Goal: Use online tool/utility: Utilize a website feature to perform a specific function

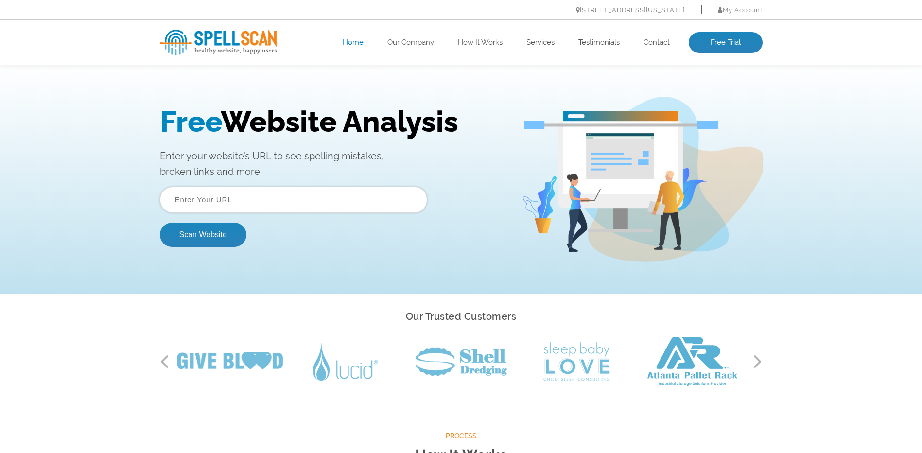
click at [247, 202] on input "text" at bounding box center [293, 200] width 267 height 26
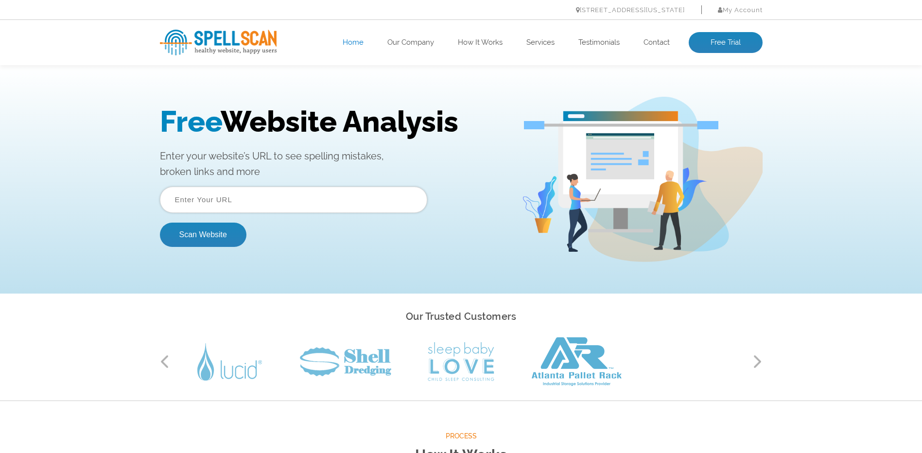
type input "[URL][DOMAIN_NAME]"
click at [216, 236] on button "Scan Website" at bounding box center [203, 235] width 87 height 24
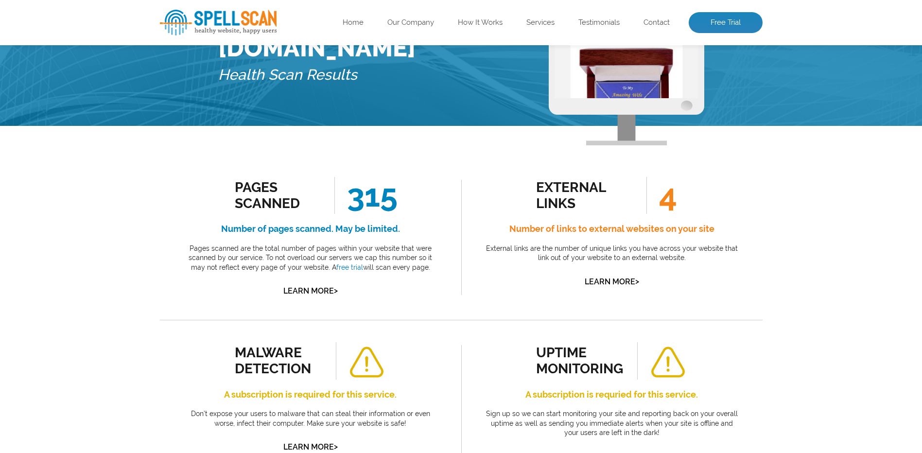
scroll to position [97, 0]
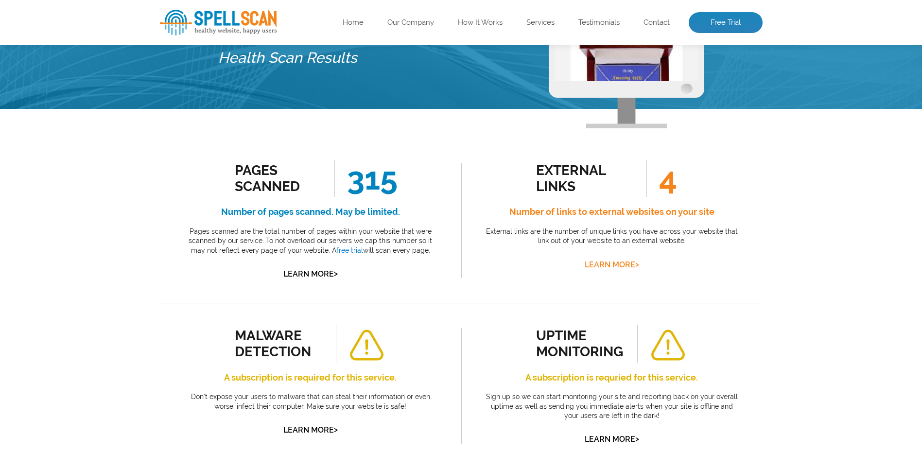
click at [613, 264] on link "Learn More >" at bounding box center [612, 264] width 54 height 9
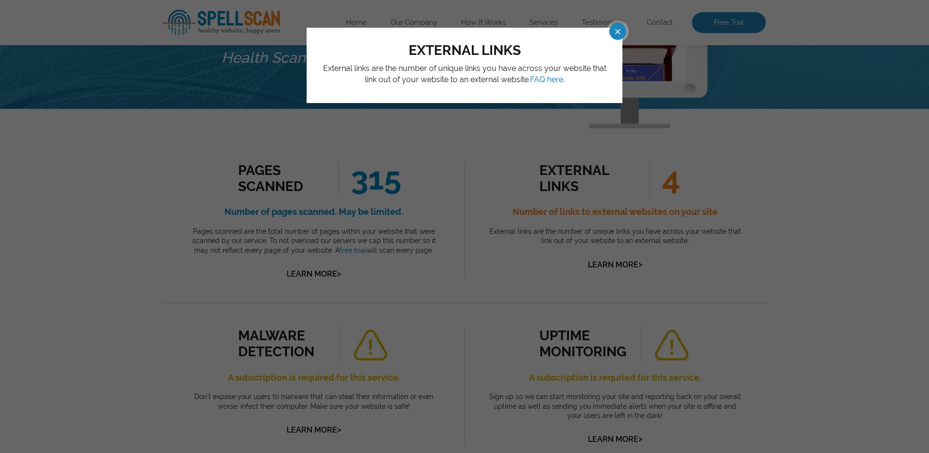
click at [616, 30] on span at bounding box center [609, 31] width 17 height 17
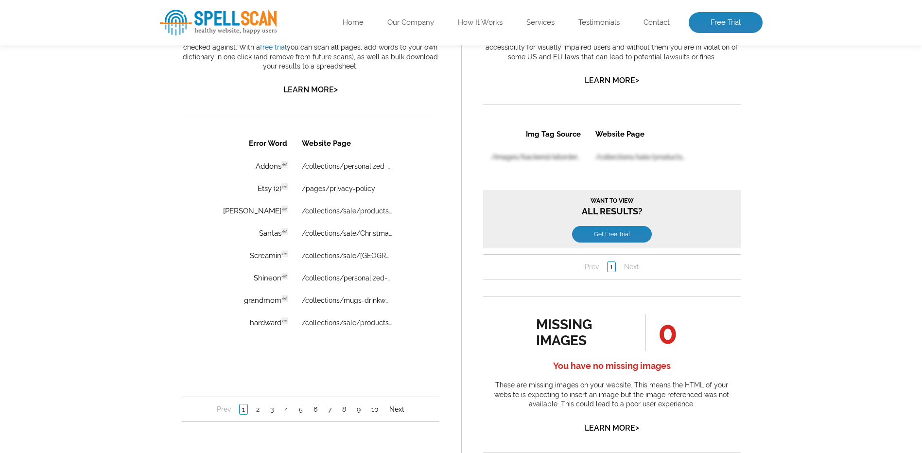
scroll to position [680, 0]
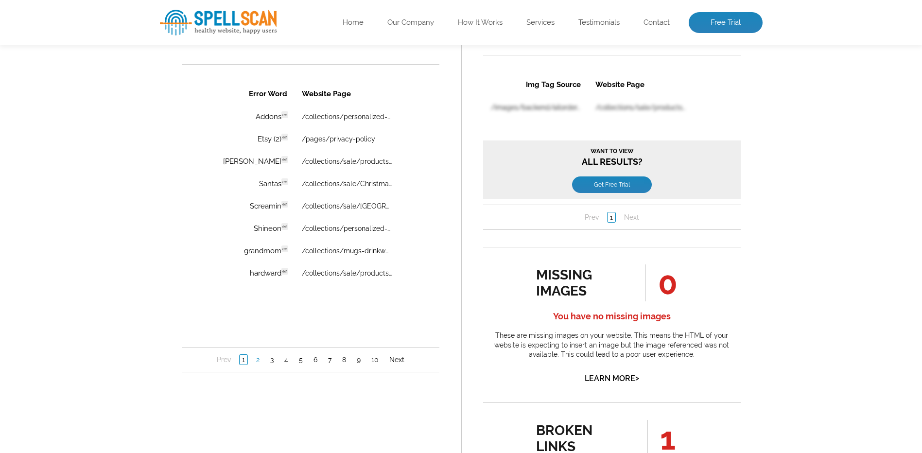
click at [258, 359] on link "2" at bounding box center [257, 360] width 8 height 10
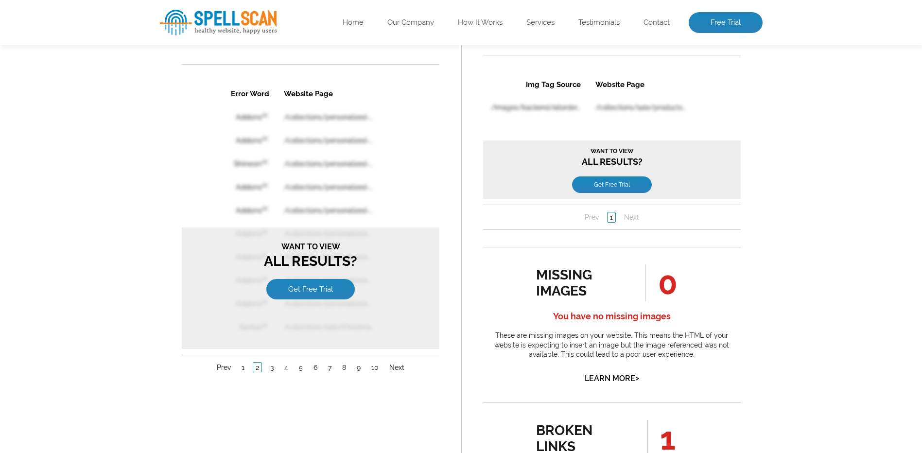
scroll to position [0, 0]
click at [298, 289] on link "Get Free Trial" at bounding box center [310, 289] width 88 height 20
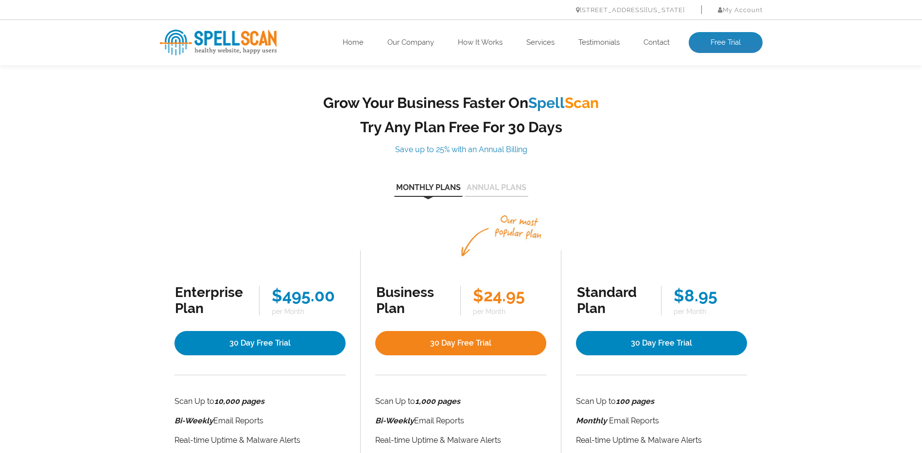
scroll to position [49, 0]
